Goal: Navigation & Orientation: Find specific page/section

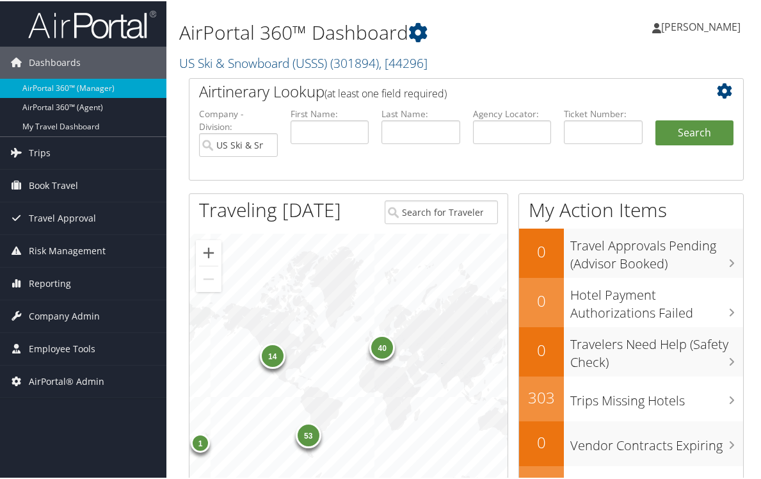
click at [192, 314] on div "53 40 14 1" at bounding box center [349, 368] width 318 height 272
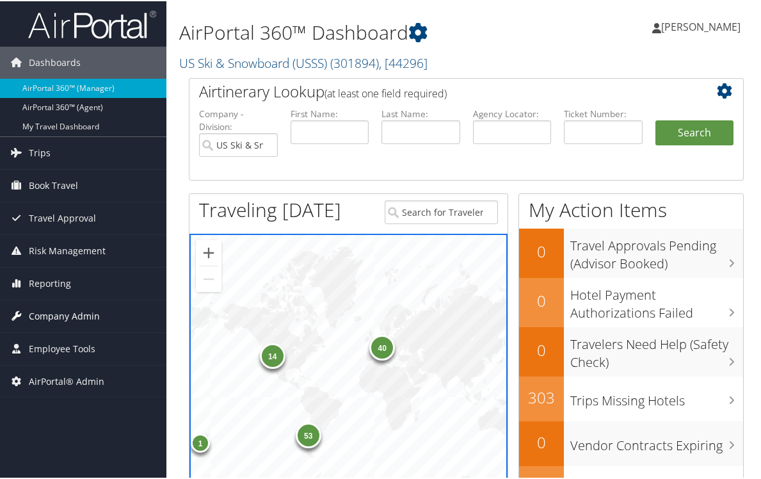
click at [45, 302] on span "Company Admin" at bounding box center [64, 315] width 71 height 32
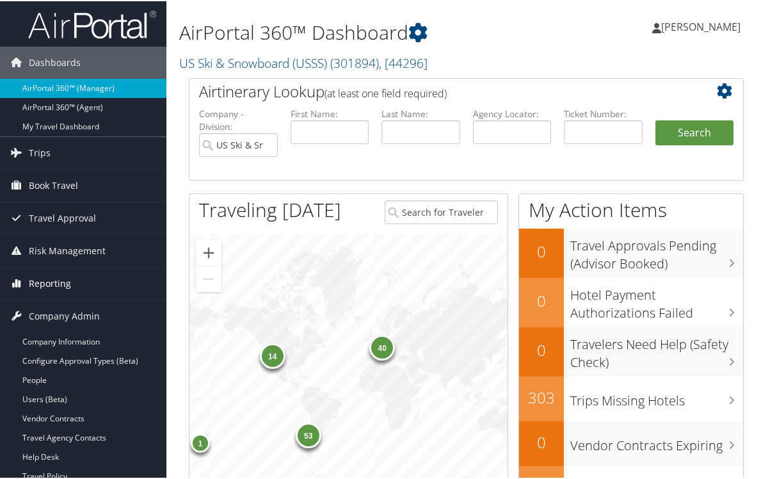
click at [43, 280] on span "Reporting" at bounding box center [50, 282] width 42 height 32
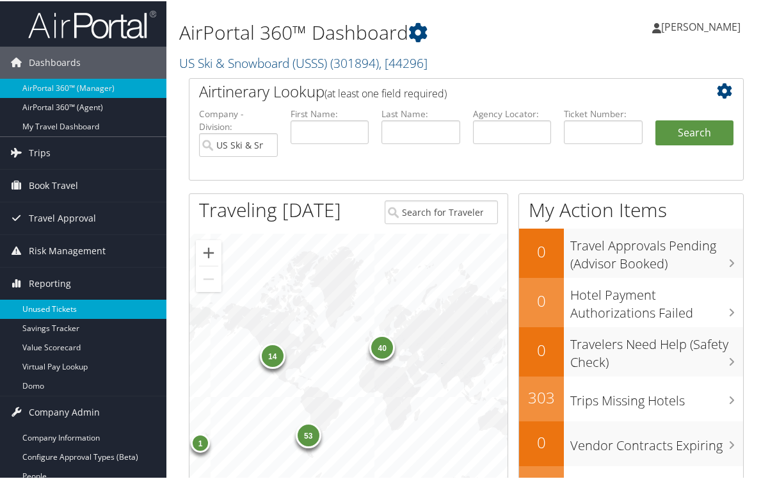
click at [40, 307] on link "Unused Tickets" at bounding box center [83, 307] width 166 height 19
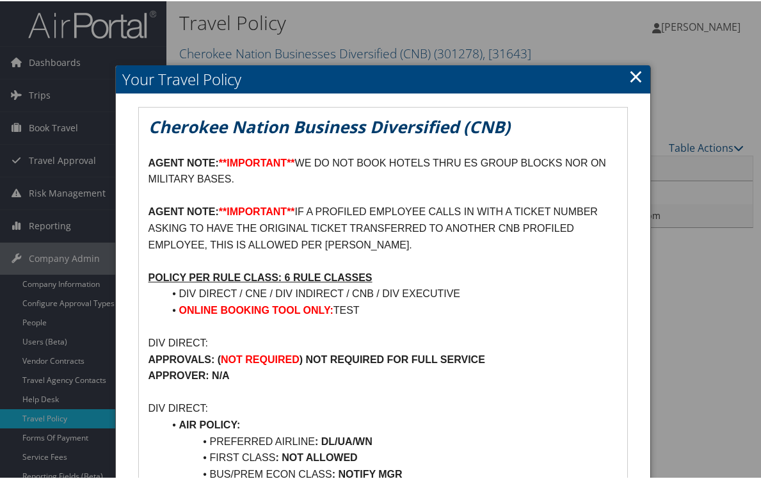
click at [536, 401] on p "DIV DIRECT:" at bounding box center [384, 407] width 470 height 17
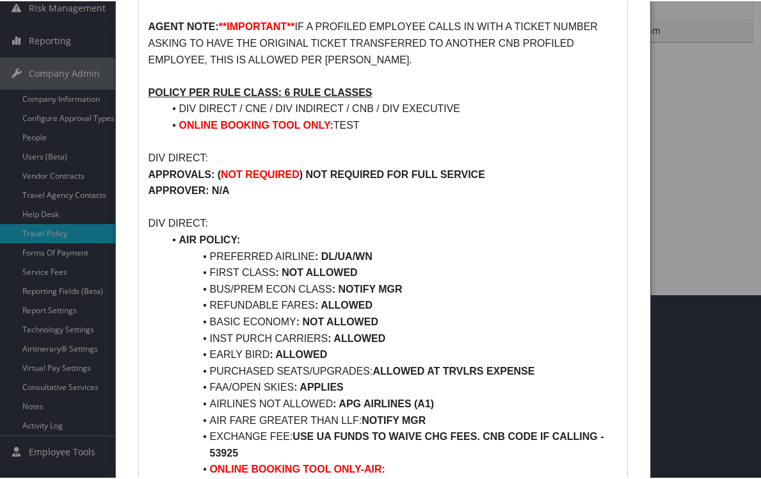
scroll to position [192, 0]
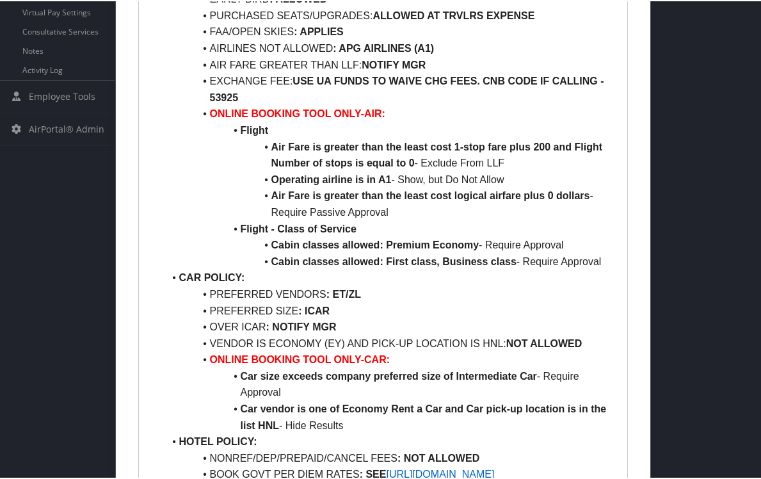
scroll to position [576, 0]
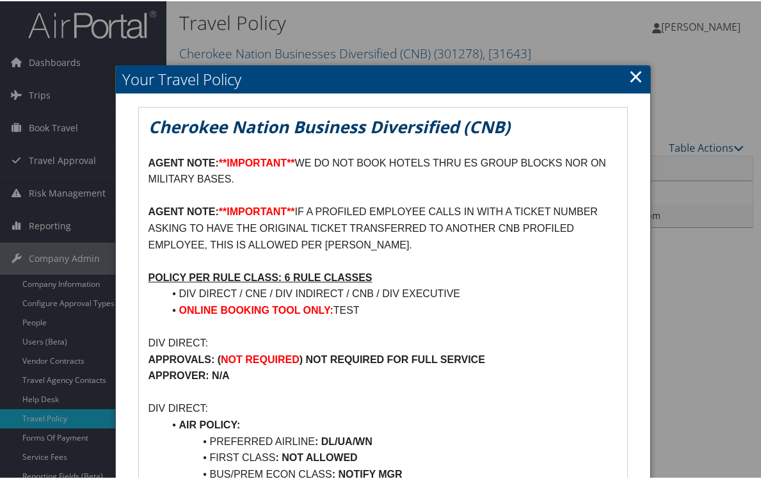
click at [635, 83] on link "×" at bounding box center [636, 75] width 15 height 26
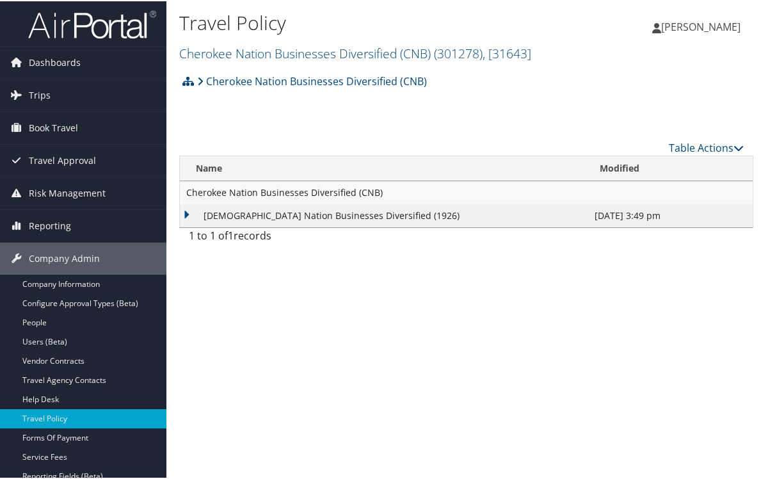
click at [353, 364] on div "Travel Policy Cherokee Nation Businesses Diversified (CNB) ( 301278 ) , [ 31643…" at bounding box center [466, 239] width 600 height 479
click at [699, 22] on span "[PERSON_NAME]" at bounding box center [700, 26] width 79 height 14
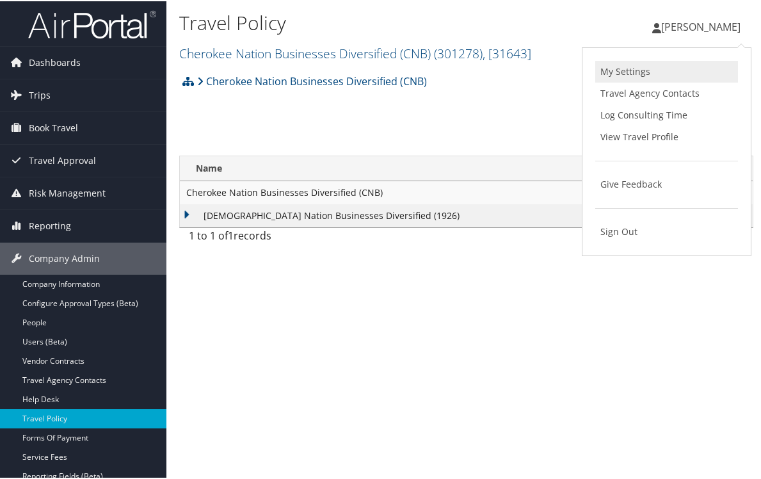
click at [674, 70] on link "My Settings" at bounding box center [666, 71] width 143 height 22
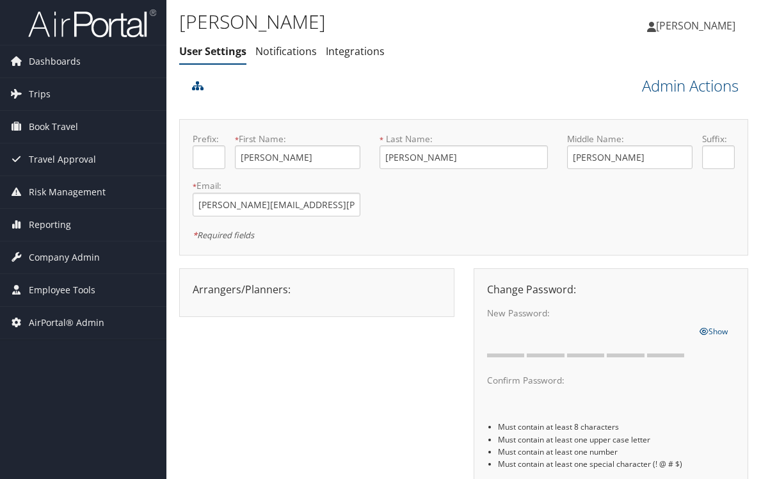
click at [0, 138] on html "Menu Dashboards ► AirPortal 360™ (Manager) AirPortal 360™ (Agent) My Travel Das…" at bounding box center [380, 239] width 761 height 479
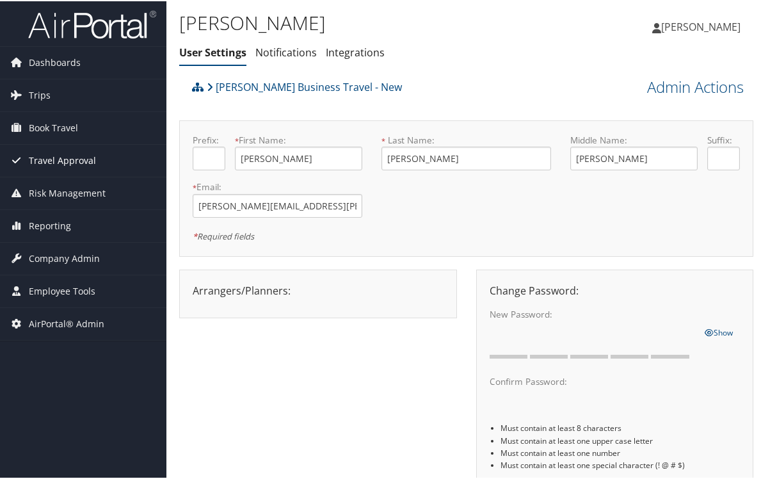
drag, startPoint x: 291, startPoint y: 154, endPoint x: 83, endPoint y: 160, distance: 208.2
click at [83, 160] on div "Dashboards AirPortal 360™ (Manager) AirPortal 360™ (Agent) My Travel Dashboard …" at bounding box center [383, 286] width 766 height 573
type input "p"
type input "Peggy"
click at [464, 247] on div "Prefix: * First Name: Peggy This field is required * Last Name: Kane This field…" at bounding box center [466, 187] width 574 height 136
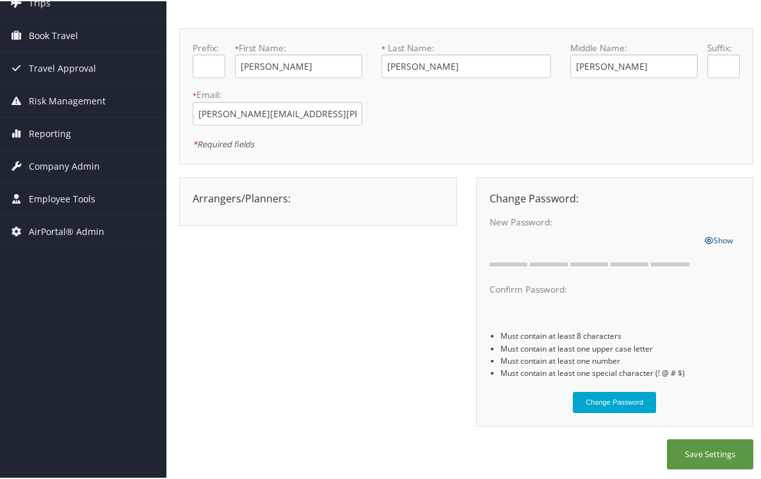
scroll to position [94, 0]
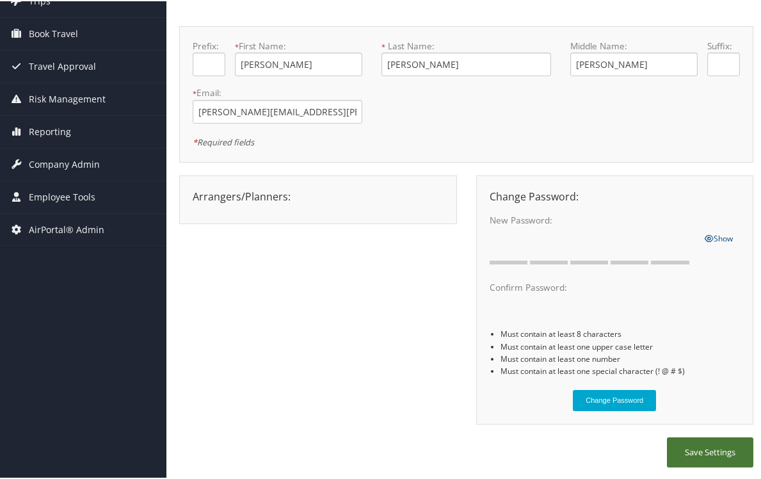
click at [682, 450] on button "Save Settings" at bounding box center [710, 451] width 86 height 30
click at [240, 342] on div "Arrangers/Planners: Edit Arrangers & Planners Abhishek Sharma Abigail Poll Abon…" at bounding box center [466, 305] width 574 height 262
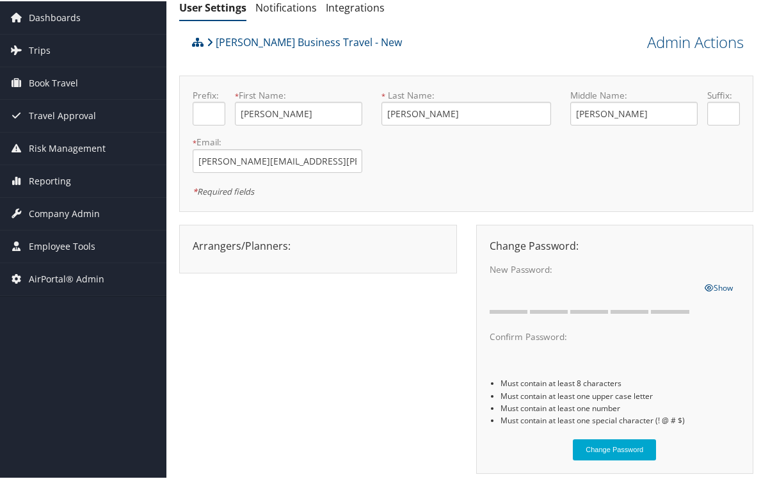
scroll to position [0, 0]
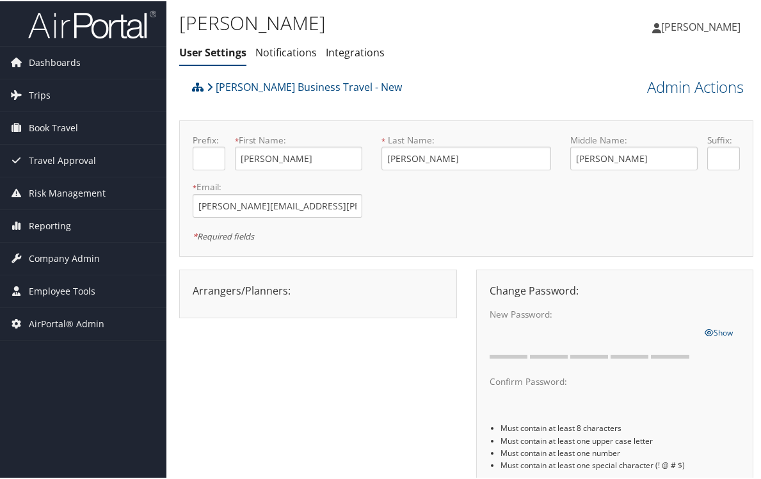
click at [86, 29] on img at bounding box center [92, 23] width 128 height 30
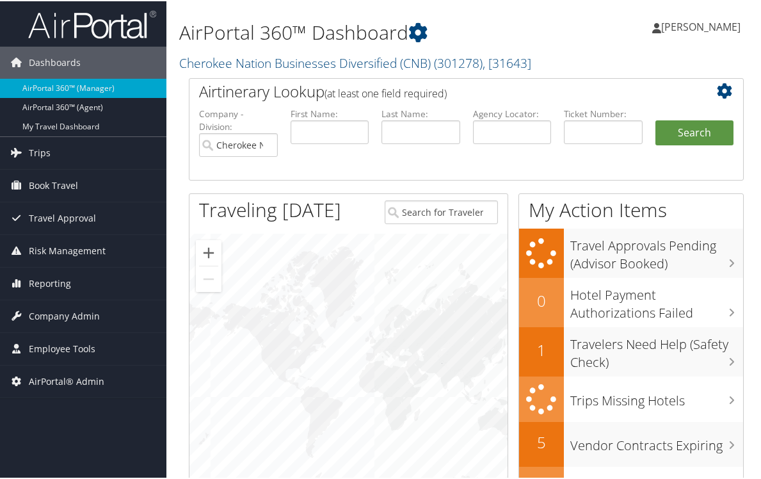
click at [698, 26] on span "[PERSON_NAME]" at bounding box center [700, 26] width 79 height 14
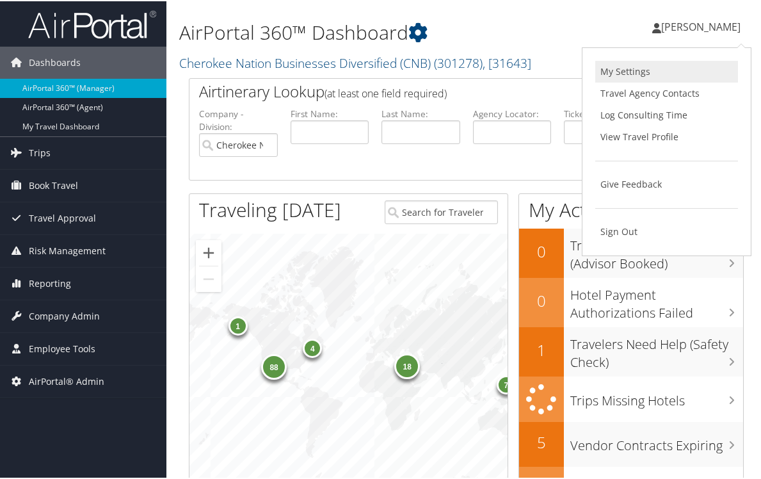
click at [645, 72] on link "My Settings" at bounding box center [666, 71] width 143 height 22
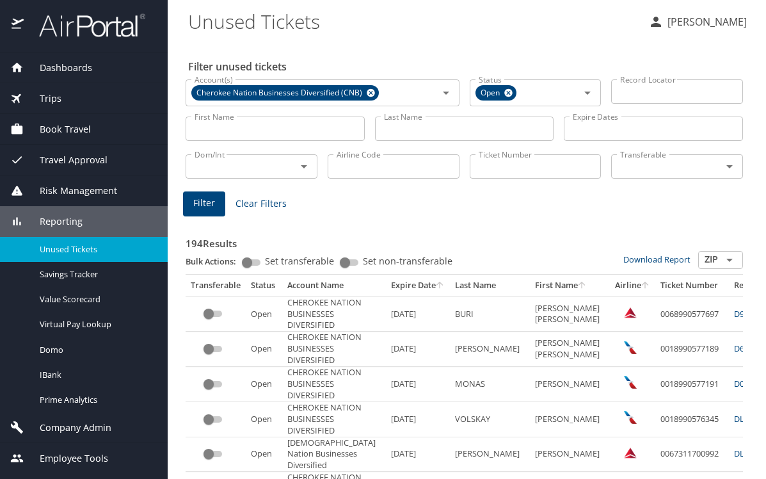
click at [699, 24] on p "[PERSON_NAME]" at bounding box center [705, 21] width 83 height 15
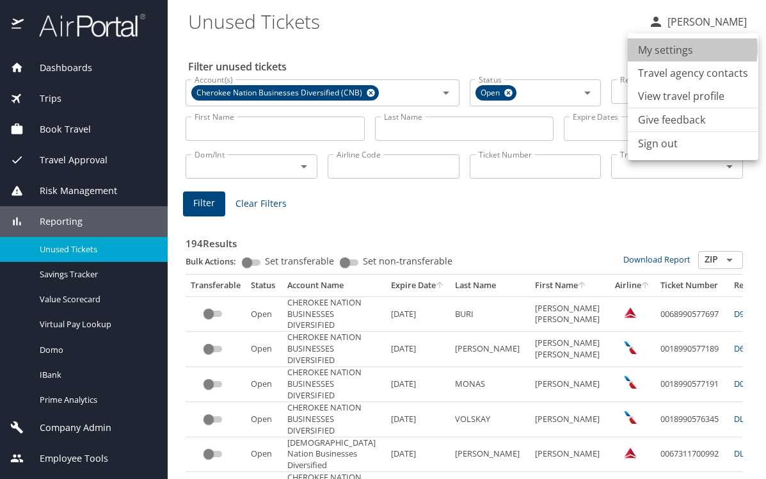
click at [677, 49] on li "My settings" at bounding box center [693, 49] width 131 height 23
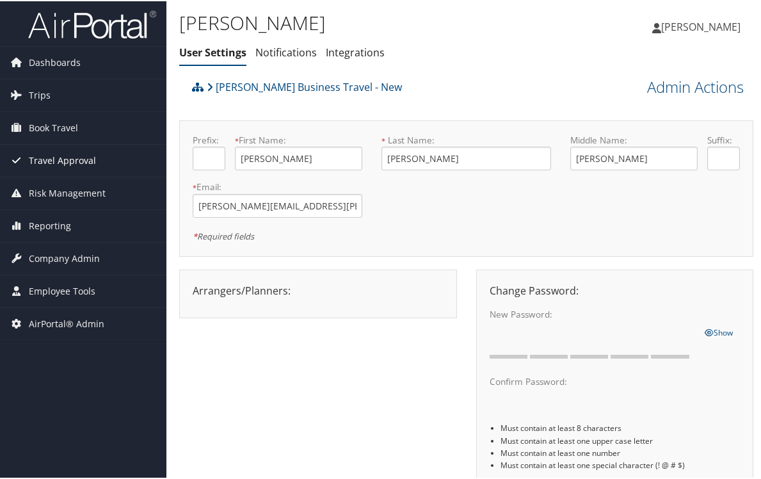
click at [59, 150] on span "Travel Approval" at bounding box center [62, 159] width 67 height 32
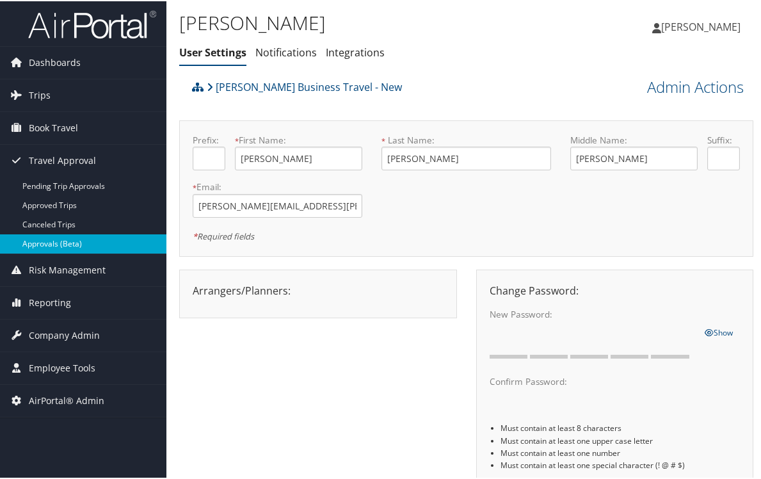
click at [54, 251] on link "Approvals (Beta)" at bounding box center [83, 242] width 166 height 19
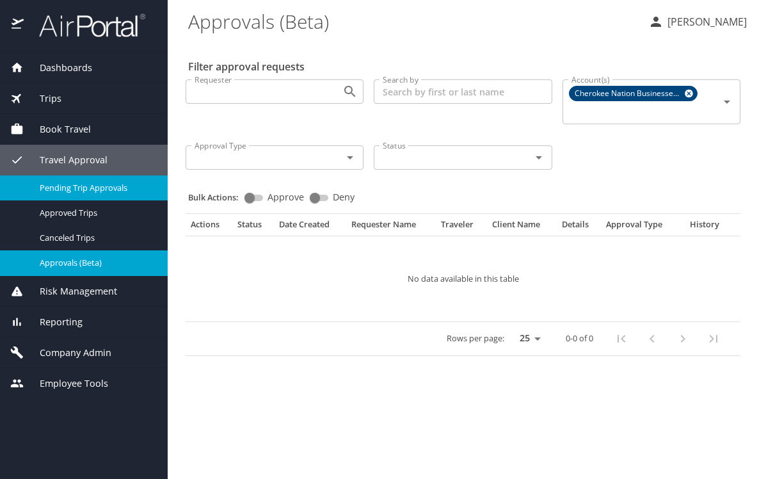
click at [88, 186] on span "Pending Trip Approvals" at bounding box center [96, 188] width 113 height 12
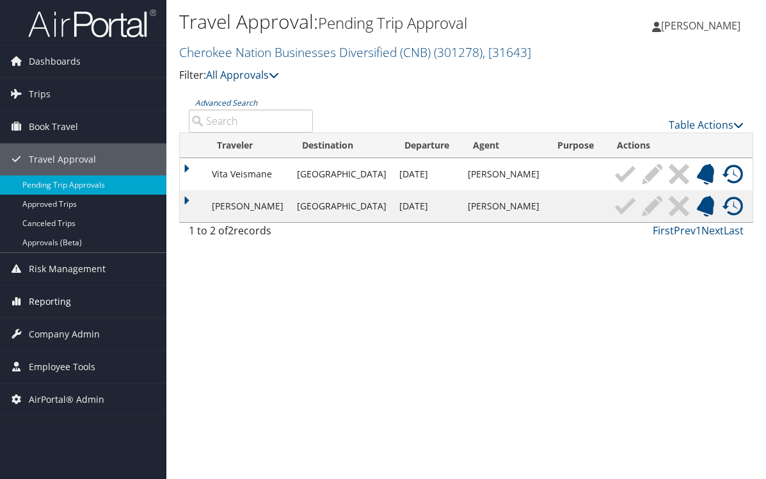
click at [38, 302] on span "Reporting" at bounding box center [50, 302] width 42 height 32
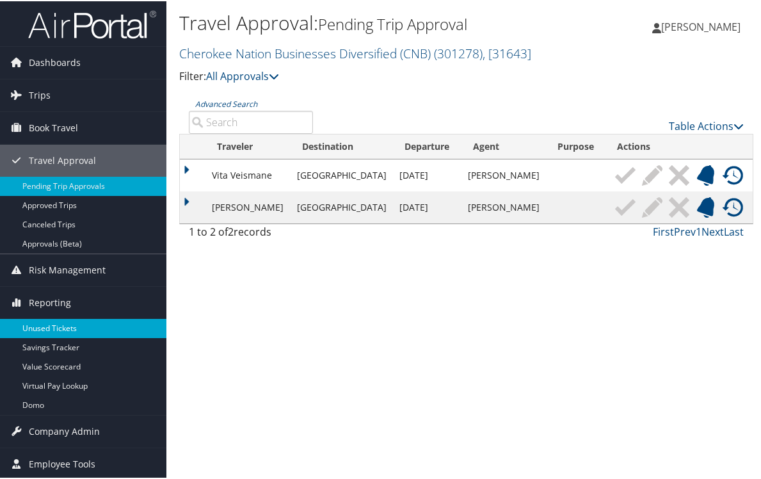
click at [36, 325] on link "Unused Tickets" at bounding box center [83, 327] width 166 height 19
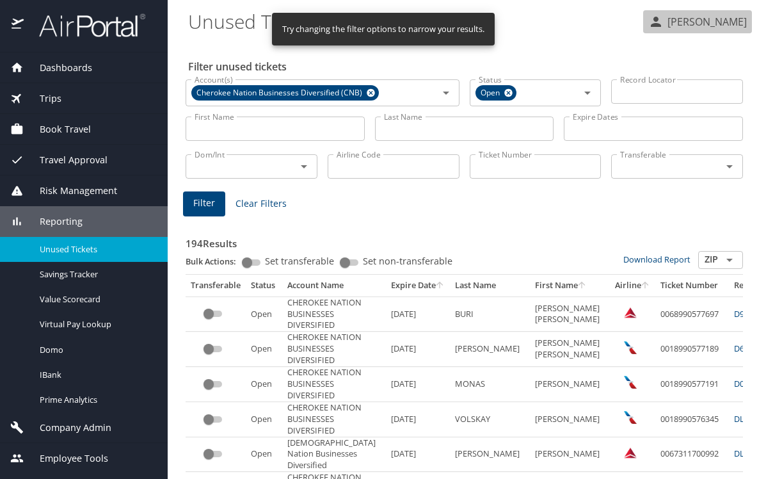
click at [706, 25] on p "[PERSON_NAME]" at bounding box center [705, 21] width 83 height 15
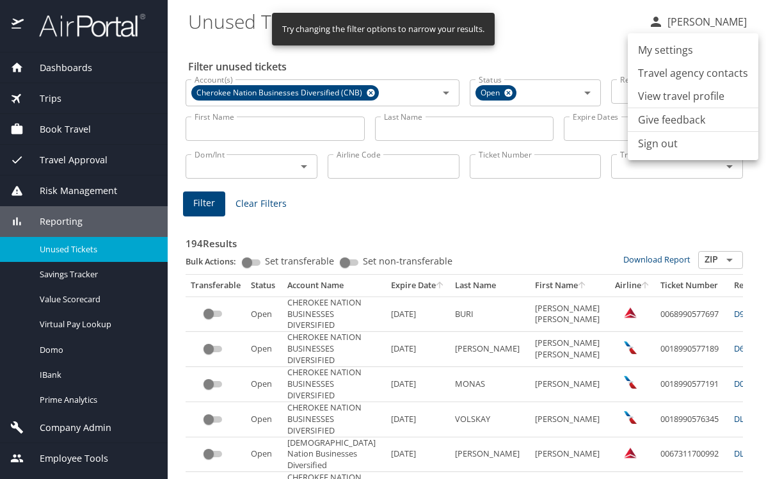
click at [679, 49] on li "My settings" at bounding box center [693, 49] width 131 height 23
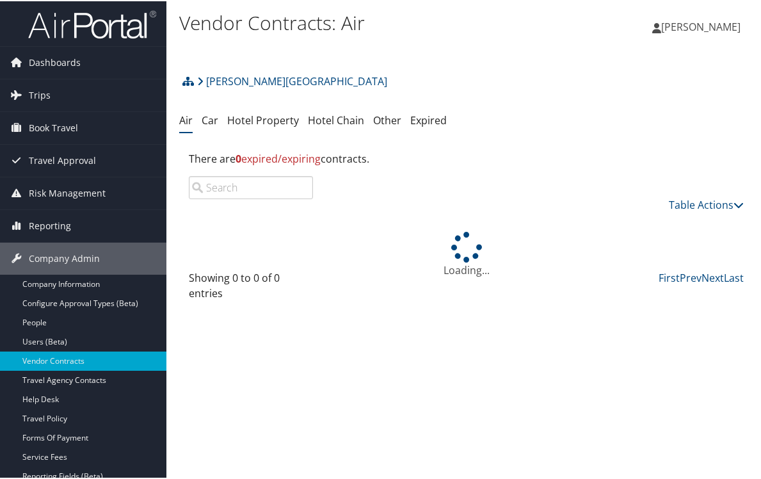
click at [684, 31] on span "[PERSON_NAME]" at bounding box center [700, 26] width 79 height 14
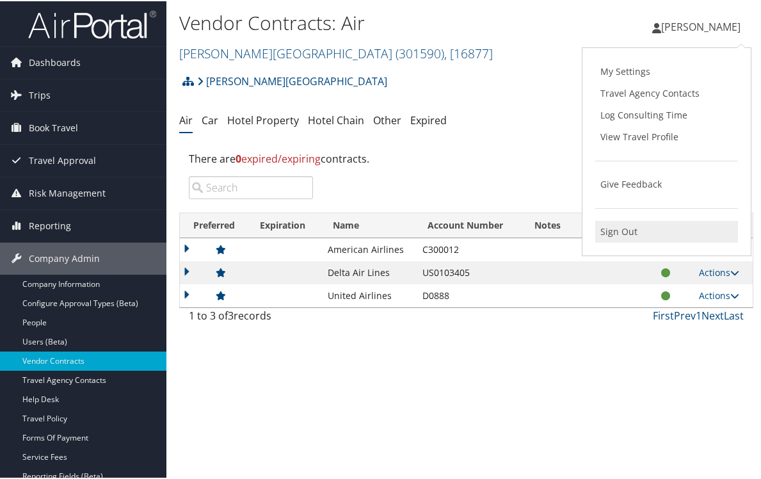
click at [623, 232] on link "Sign Out" at bounding box center [666, 231] width 143 height 22
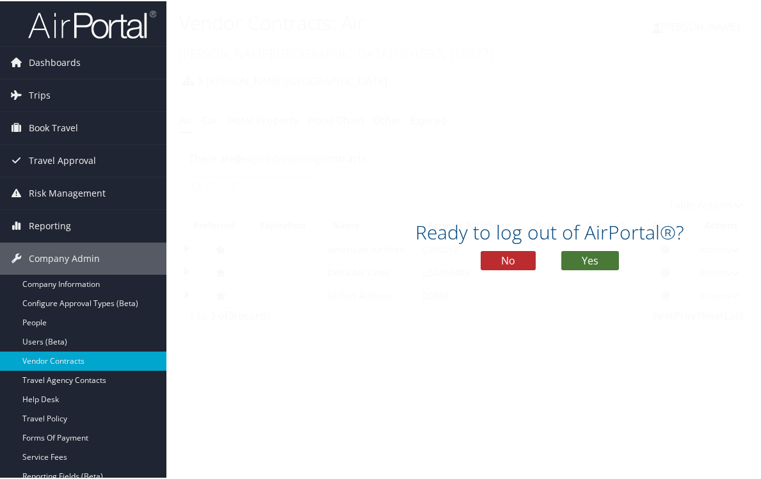
click at [590, 264] on button "Yes" at bounding box center [590, 259] width 58 height 19
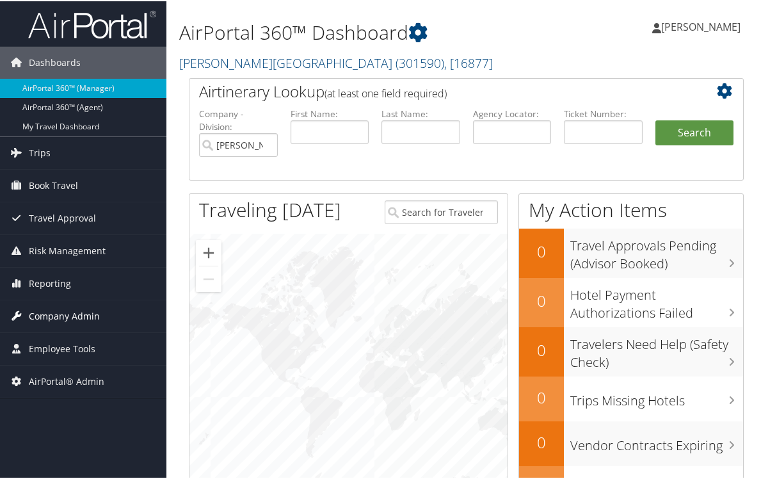
click at [58, 319] on span "Company Admin" at bounding box center [64, 315] width 71 height 32
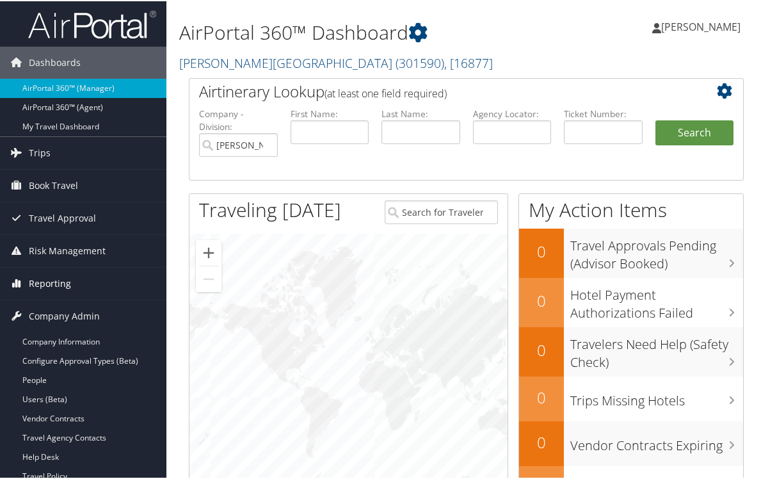
click at [49, 284] on span "Reporting" at bounding box center [50, 282] width 42 height 32
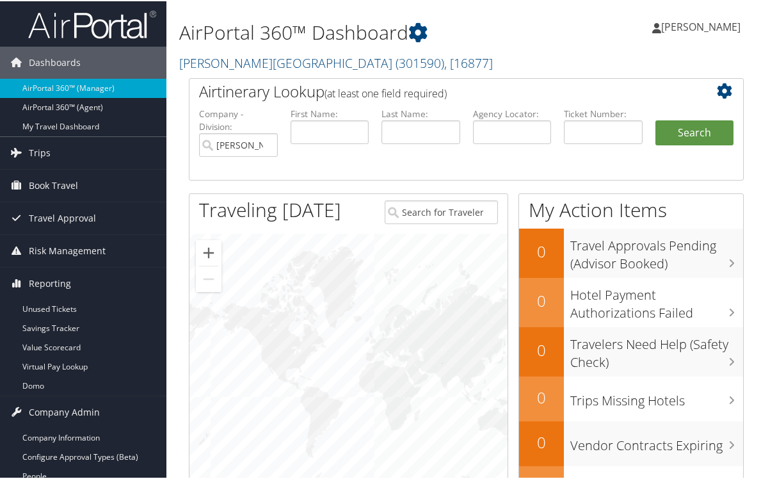
click at [702, 19] on span "[PERSON_NAME]" at bounding box center [700, 26] width 79 height 14
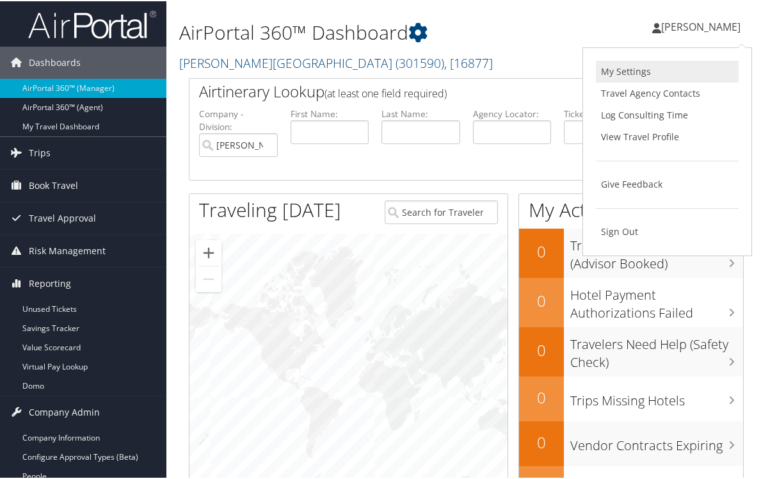
click at [652, 69] on link "My Settings" at bounding box center [667, 71] width 143 height 22
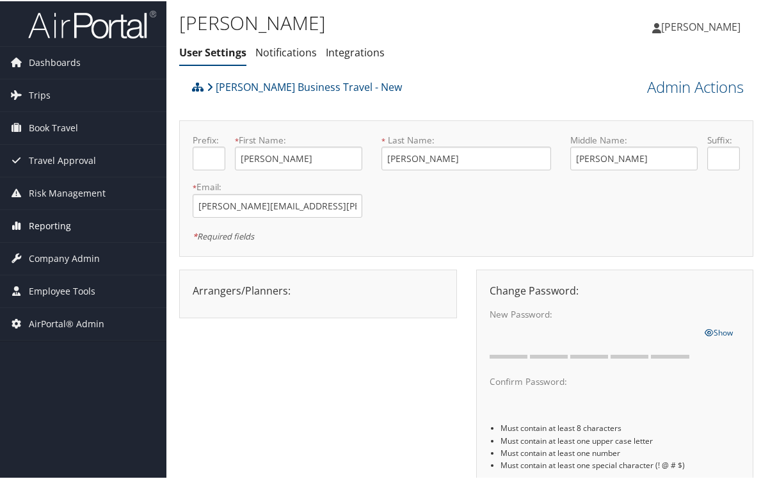
click at [49, 224] on span "Reporting" at bounding box center [50, 225] width 42 height 32
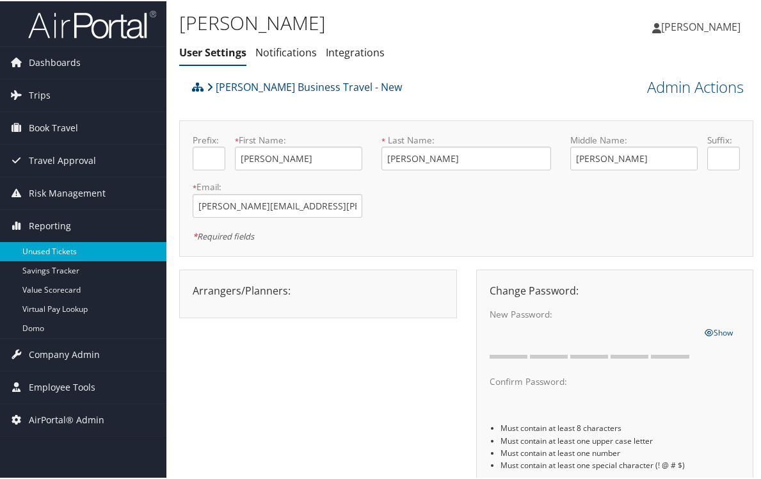
click at [43, 250] on link "Unused Tickets" at bounding box center [83, 250] width 166 height 19
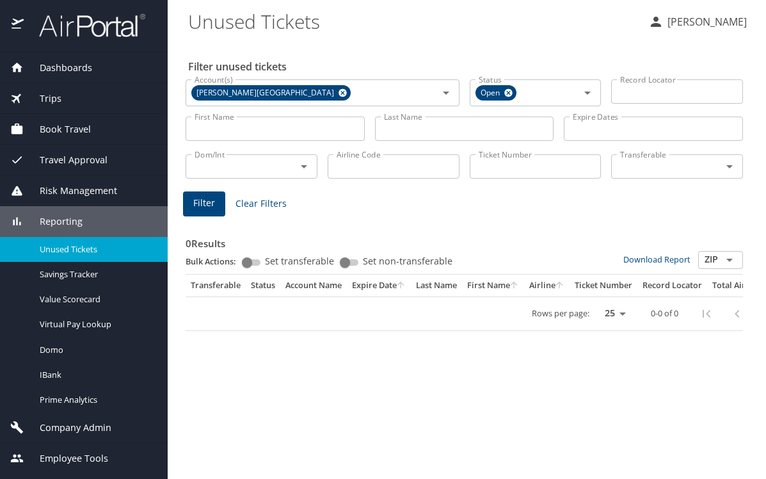
click at [65, 163] on span "Travel Approval" at bounding box center [66, 160] width 84 height 14
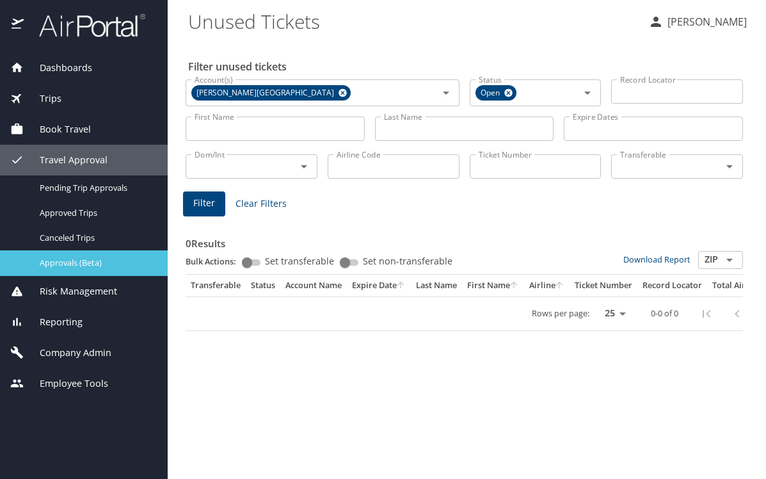
click at [79, 259] on span "Approvals (Beta)" at bounding box center [96, 263] width 113 height 12
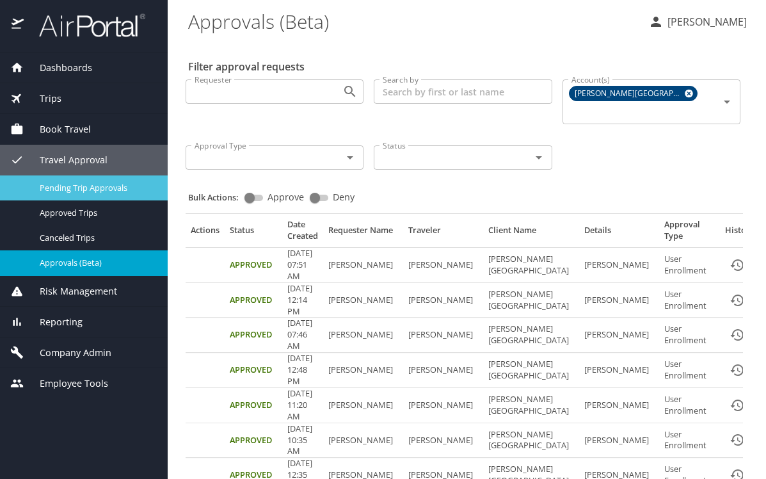
click at [85, 186] on span "Pending Trip Approvals" at bounding box center [96, 188] width 113 height 12
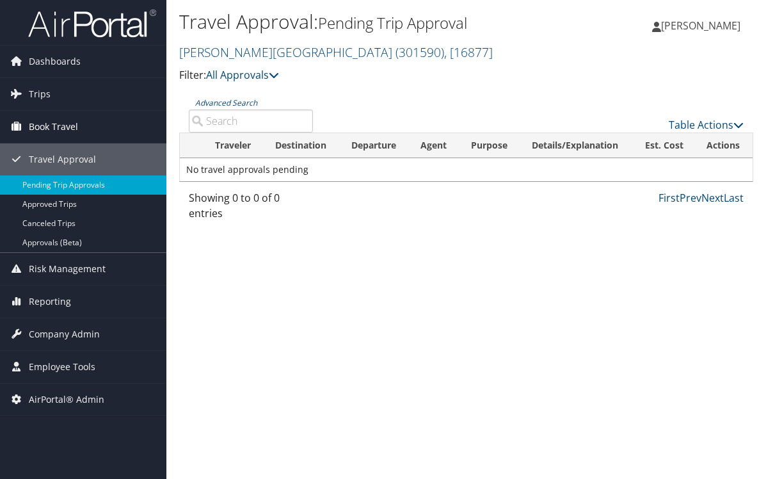
click at [60, 120] on span "Book Travel" at bounding box center [53, 127] width 49 height 32
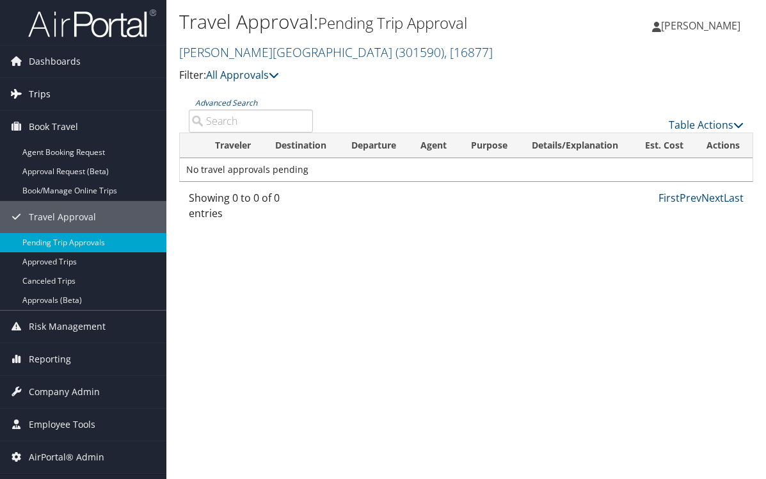
click at [38, 95] on span "Trips" at bounding box center [40, 94] width 22 height 32
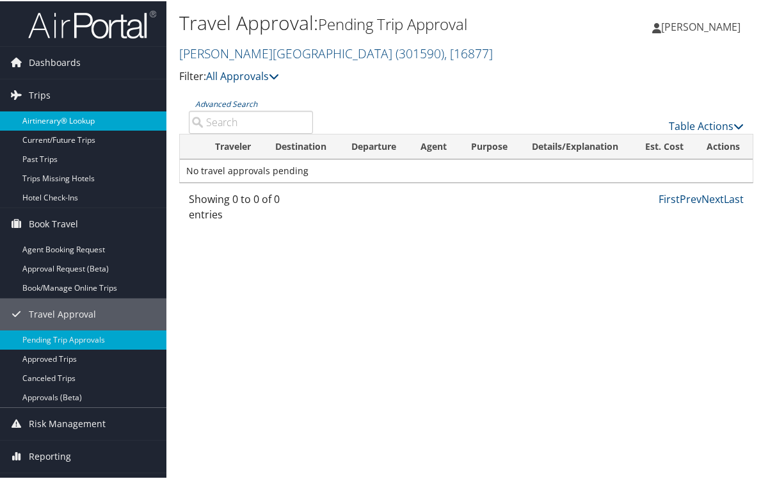
click at [43, 120] on link "Airtinerary® Lookup" at bounding box center [83, 119] width 166 height 19
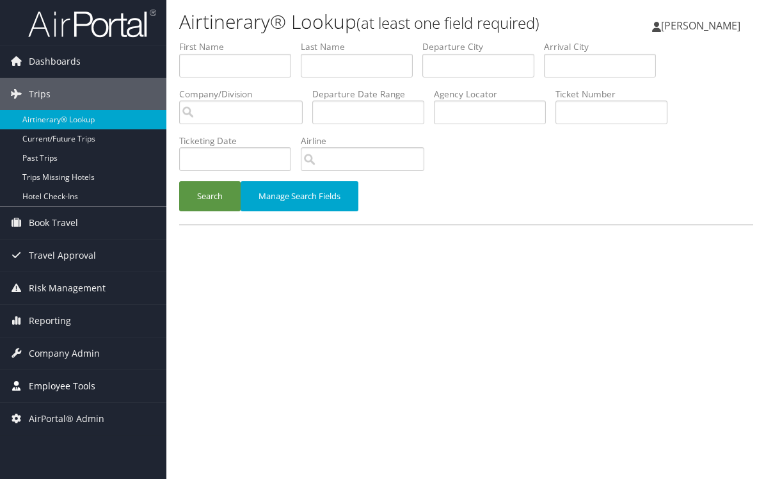
click at [67, 384] on span "Employee Tools" at bounding box center [62, 386] width 67 height 32
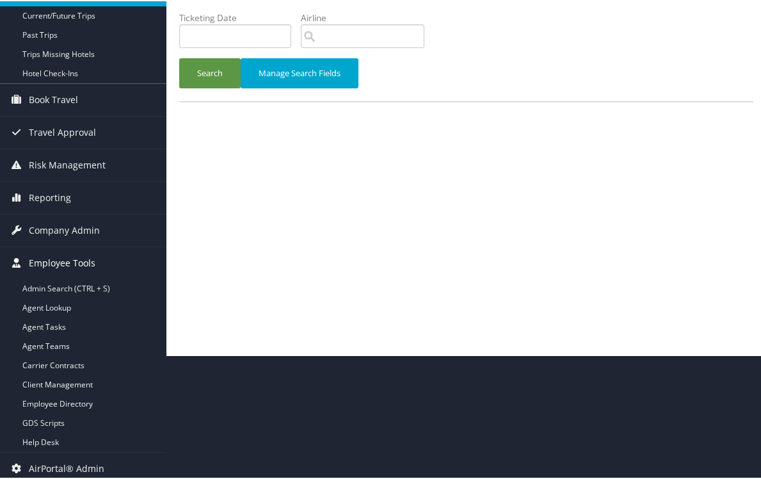
scroll to position [129, 0]
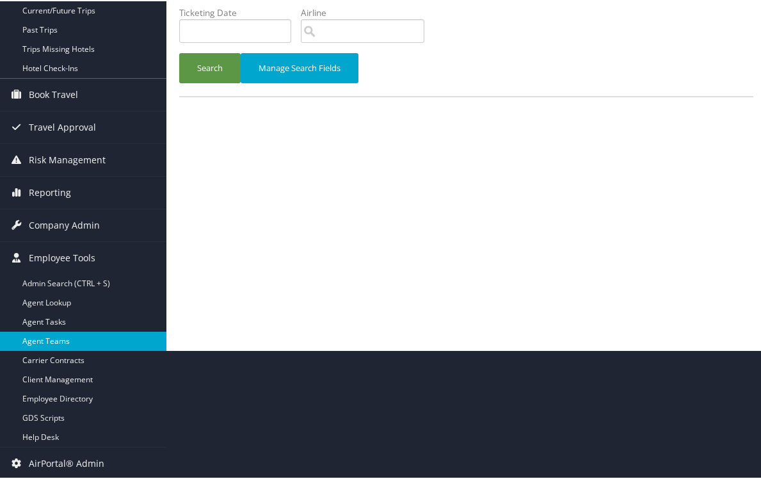
click at [58, 338] on link "Agent Teams" at bounding box center [83, 339] width 166 height 19
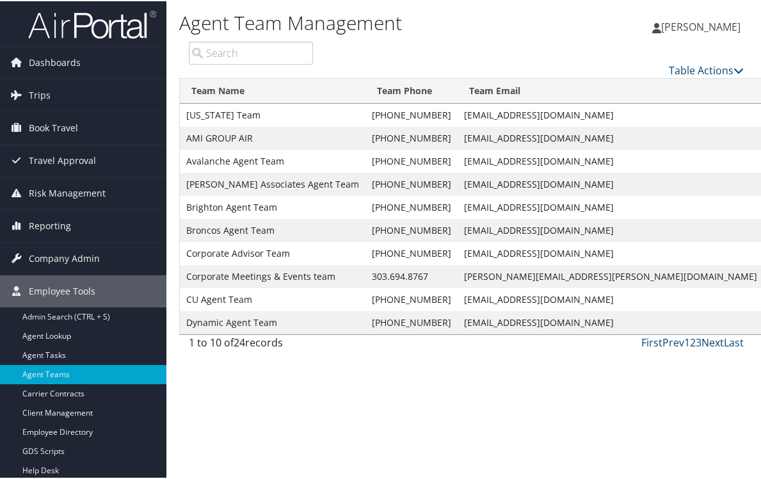
click at [705, 342] on link "Next" at bounding box center [713, 341] width 22 height 14
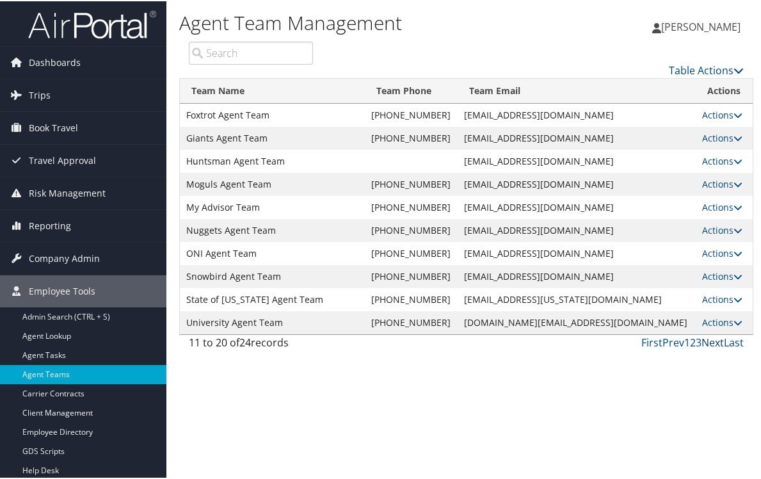
click at [705, 342] on link "Next" at bounding box center [713, 341] width 22 height 14
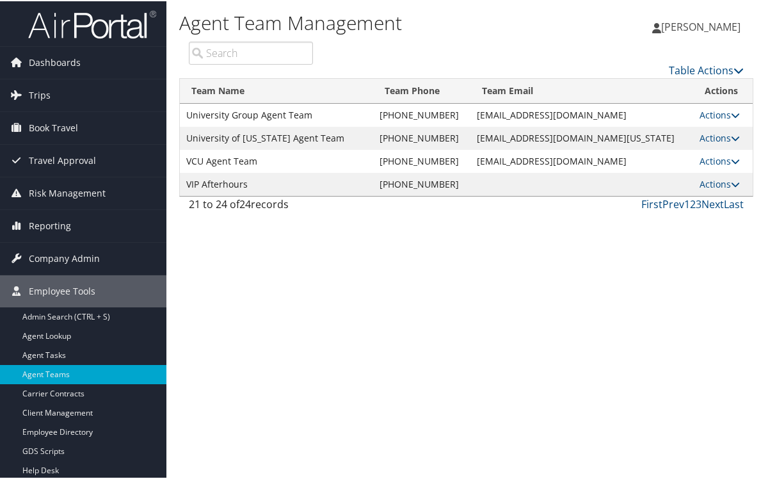
click at [223, 183] on td "VIP Afterhours" at bounding box center [276, 183] width 193 height 23
click at [714, 184] on link "Actions" at bounding box center [720, 183] width 40 height 12
click at [698, 247] on link "Manage Agents" at bounding box center [682, 245] width 88 height 22
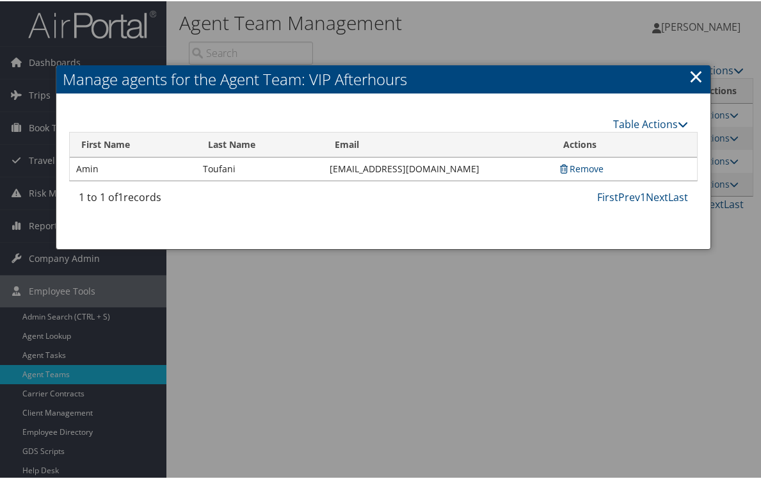
click at [356, 206] on div "1 to 1 of 1 records First Prev 1 Next Last" at bounding box center [383, 199] width 629 height 22
click at [690, 75] on link "×" at bounding box center [696, 75] width 15 height 26
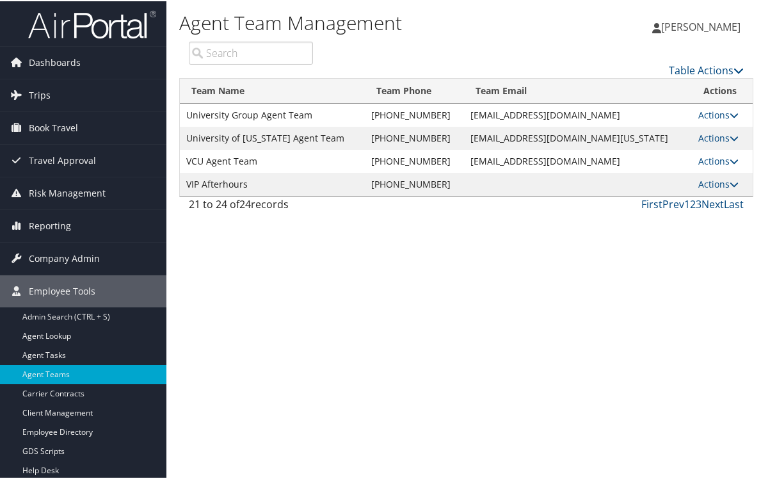
click at [522, 259] on div "Agent Team Management Peggy Kane Peggy Kane My Settings Travel Agency Contacts …" at bounding box center [466, 239] width 600 height 479
click at [670, 202] on link "Prev" at bounding box center [674, 203] width 22 height 14
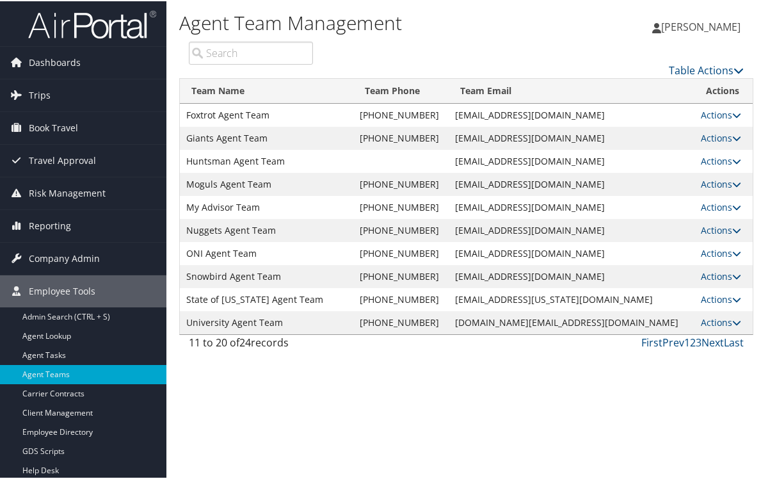
click at [257, 302] on td "State of Utah Agent Team" at bounding box center [266, 298] width 173 height 23
click at [57, 348] on link "Agent Tasks" at bounding box center [83, 353] width 166 height 19
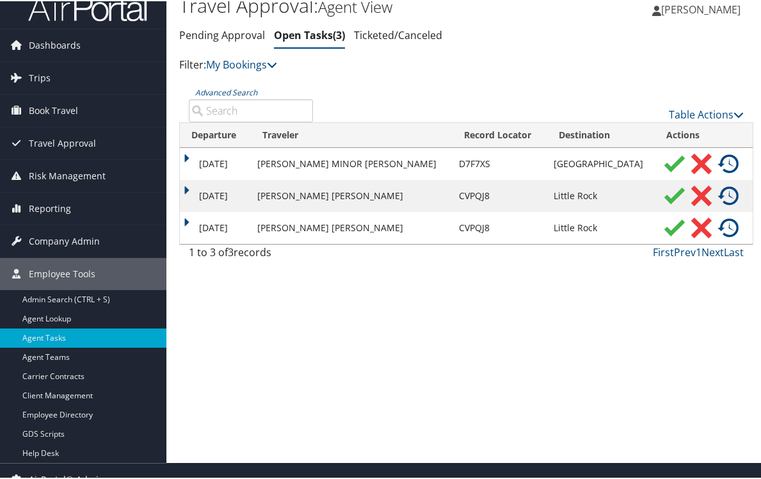
scroll to position [33, 0]
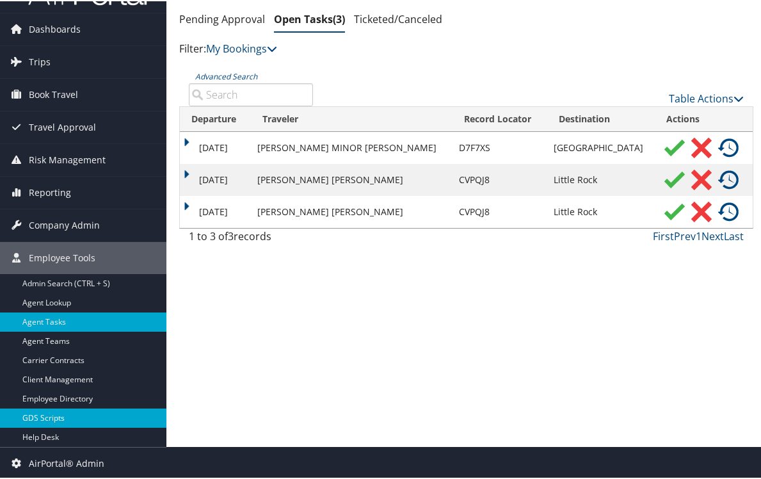
click at [60, 421] on link "GDS Scripts" at bounding box center [83, 416] width 166 height 19
